Goal: Find specific page/section: Find specific page/section

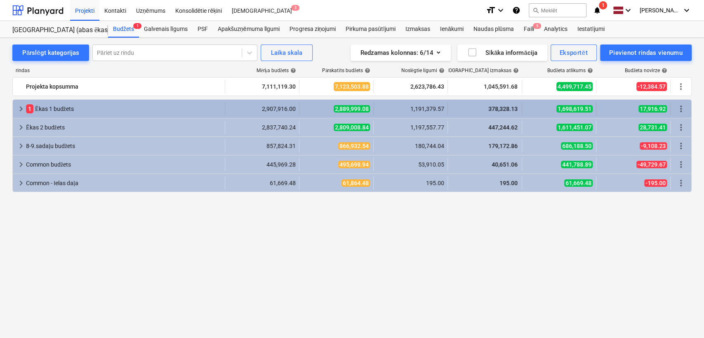
click at [19, 107] on span "keyboard_arrow_right" at bounding box center [21, 109] width 10 height 10
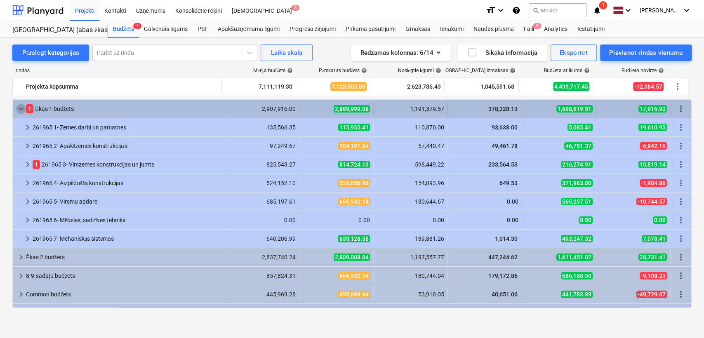
click at [16, 108] on span "keyboard_arrow_down" at bounding box center [21, 109] width 10 height 10
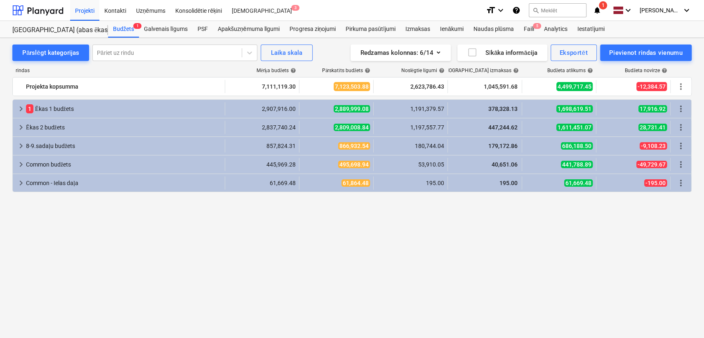
click at [16, 108] on span "keyboard_arrow_right" at bounding box center [21, 109] width 10 height 10
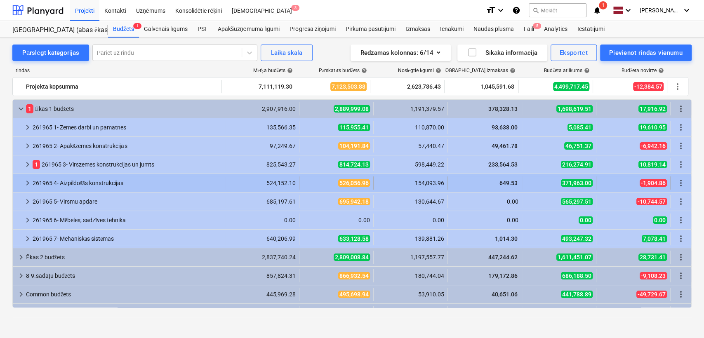
click at [26, 185] on span "keyboard_arrow_right" at bounding box center [28, 183] width 10 height 10
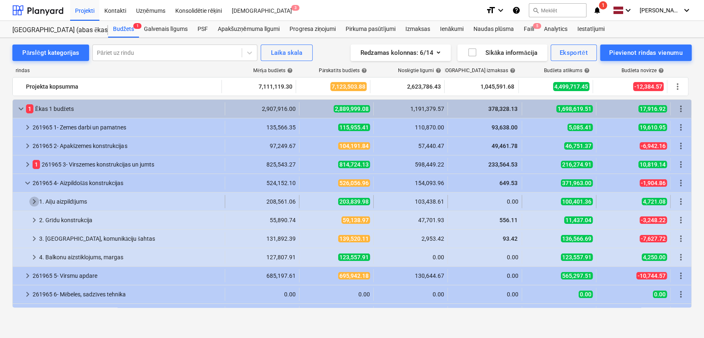
click at [33, 203] on span "keyboard_arrow_right" at bounding box center [34, 202] width 10 height 10
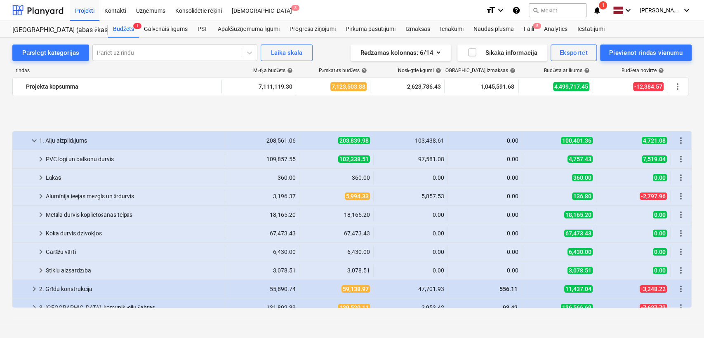
scroll to position [122, 0]
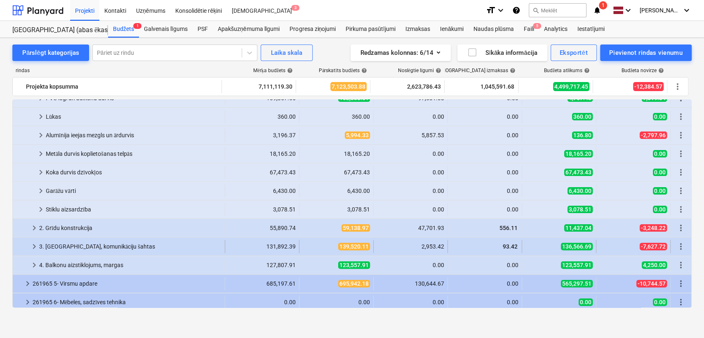
click at [33, 246] on span "keyboard_arrow_right" at bounding box center [34, 247] width 10 height 10
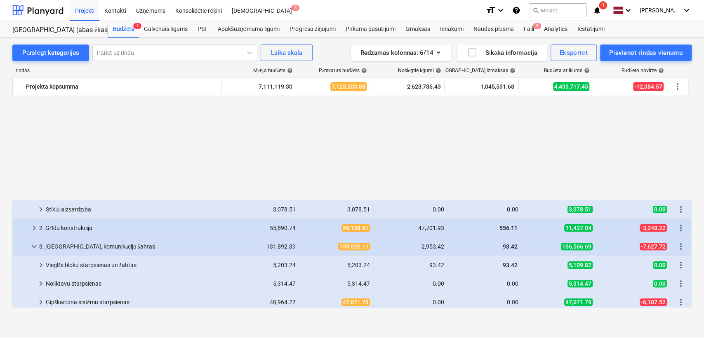
scroll to position [244, 0]
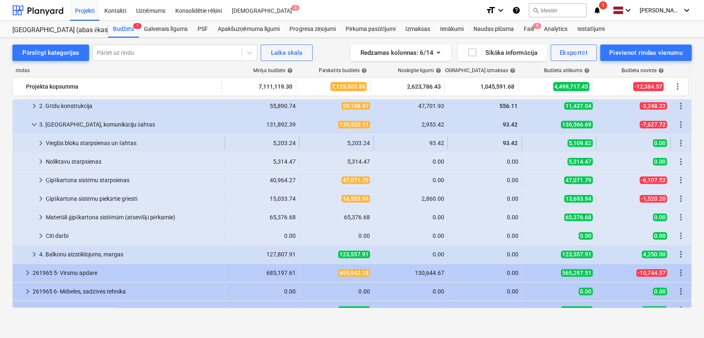
click at [39, 143] on span "keyboard_arrow_right" at bounding box center [41, 143] width 10 height 10
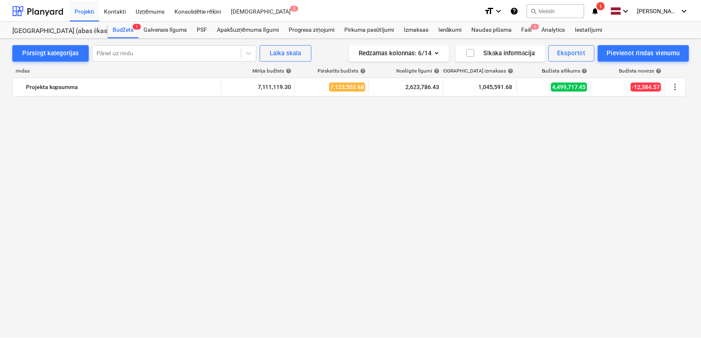
scroll to position [0, 0]
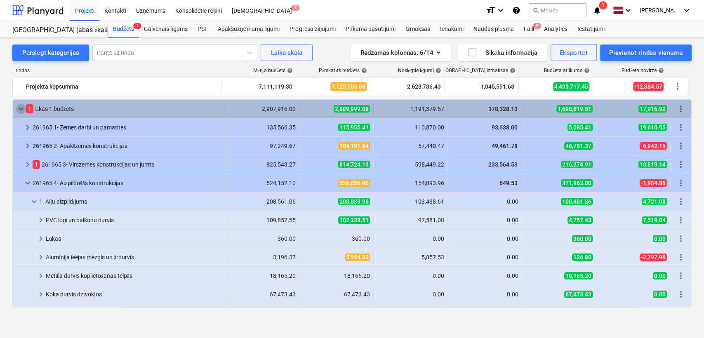
click at [24, 110] on span "keyboard_arrow_down" at bounding box center [21, 109] width 10 height 10
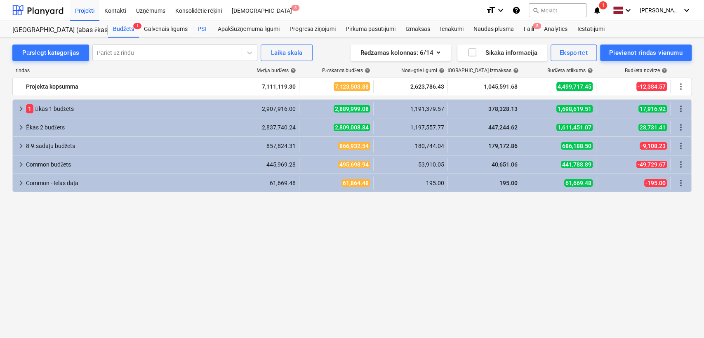
click at [206, 29] on div "PSF" at bounding box center [203, 29] width 20 height 16
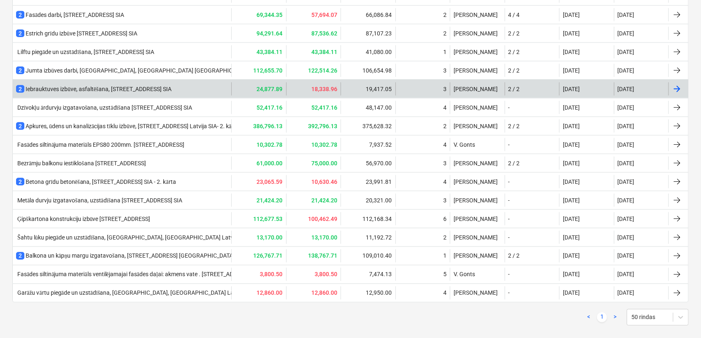
scroll to position [549, 0]
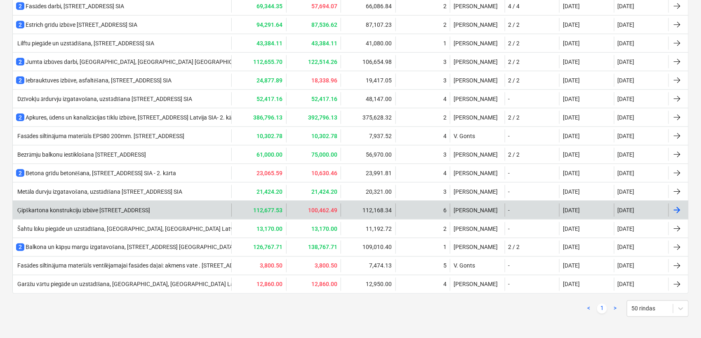
click at [105, 207] on div "Ģipškartona konstrukciju izbūve [STREET_ADDRESS]" at bounding box center [83, 210] width 134 height 7
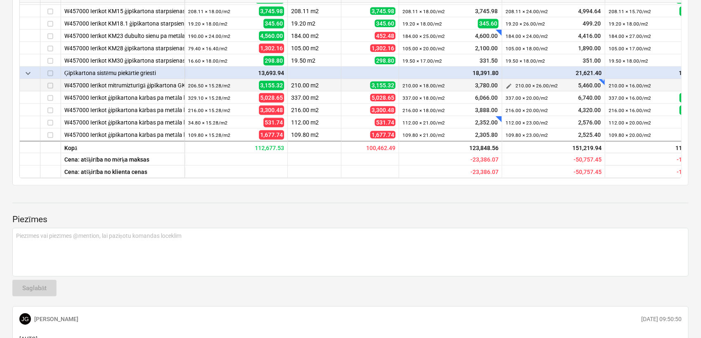
scroll to position [244, 0]
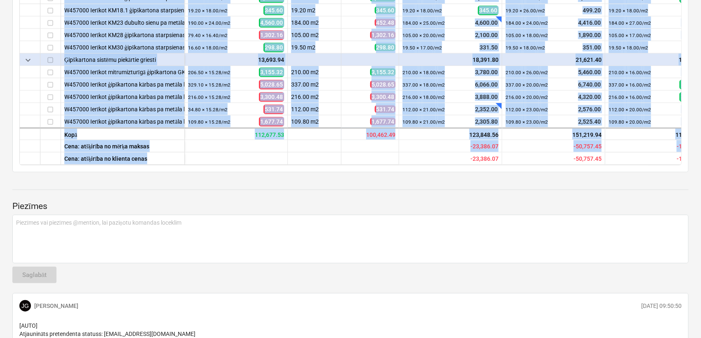
drag, startPoint x: 453, startPoint y: 174, endPoint x: 475, endPoint y: 176, distance: 22.3
click at [475, 165] on div "keyboard_arrow_down rindas Pārskatīts budžets Apjoms Mērķa izmaksas more_vert c…" at bounding box center [350, 21] width 662 height 287
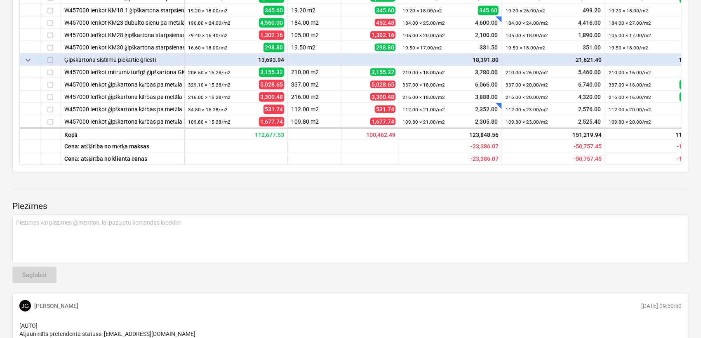
click at [497, 187] on div "Ģipškartona konstrukciju izbūve [STREET_ADDRESS] SIA notes Piezīmes ( 4 ) arrow…" at bounding box center [350, 204] width 701 height 821
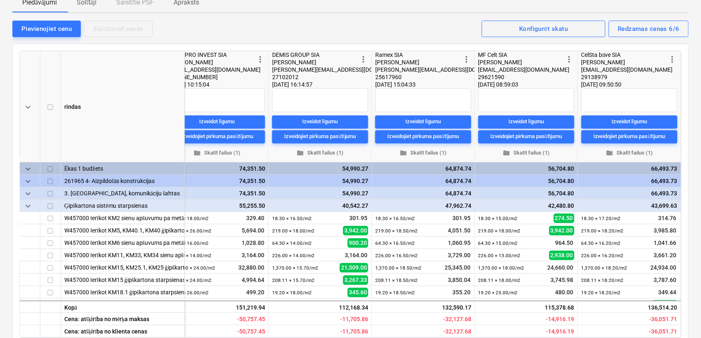
scroll to position [0, 0]
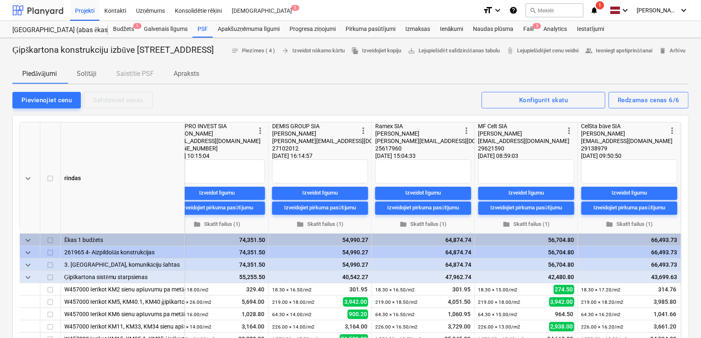
click at [39, 7] on div at bounding box center [37, 10] width 51 height 21
